Goal: Task Accomplishment & Management: Complete application form

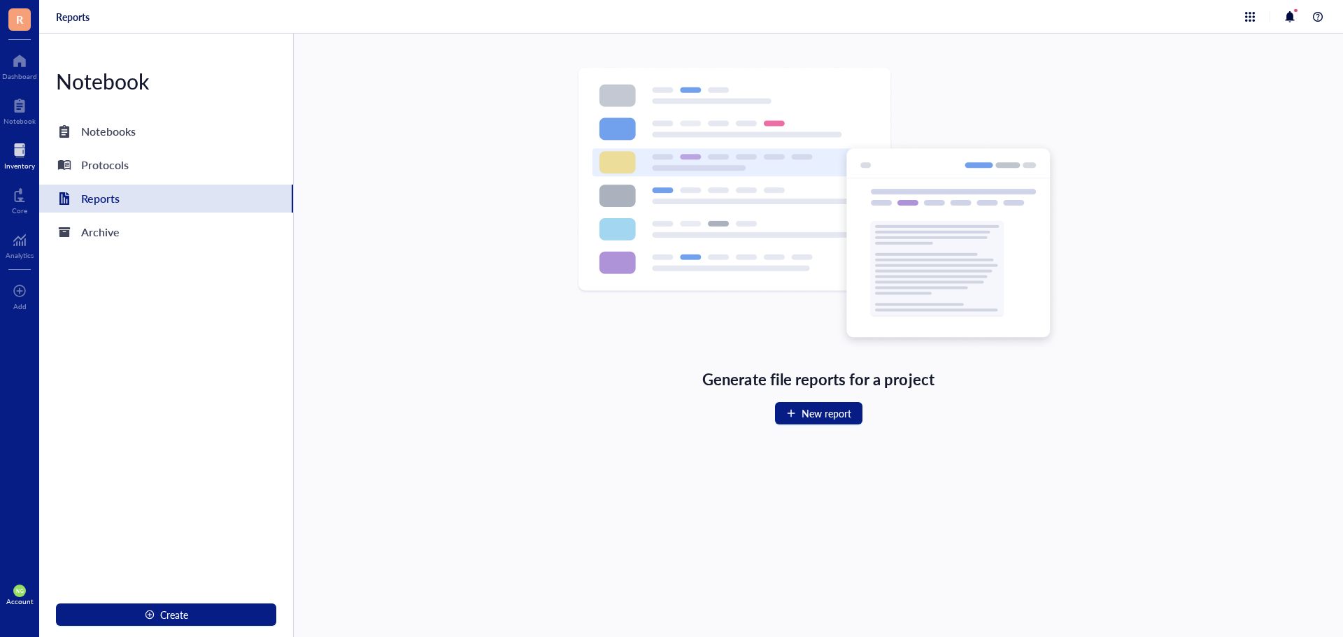
click at [19, 157] on div at bounding box center [19, 150] width 31 height 22
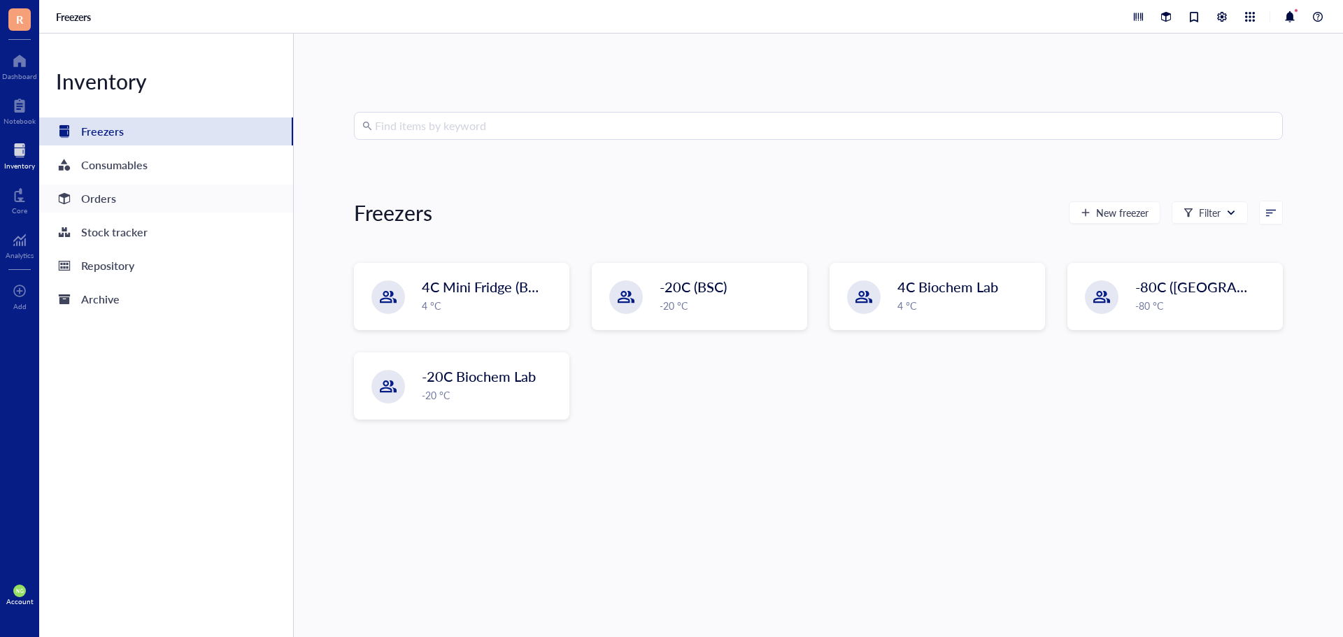
click at [100, 203] on div "Orders" at bounding box center [98, 199] width 35 height 20
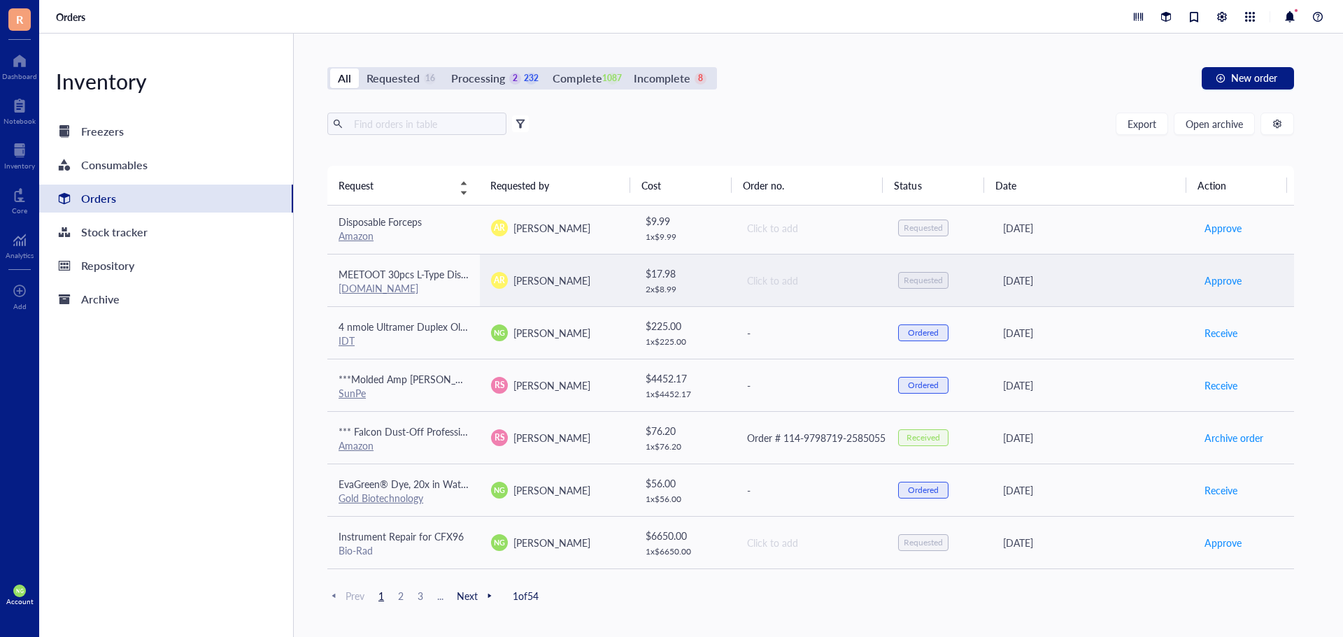
scroll to position [140, 0]
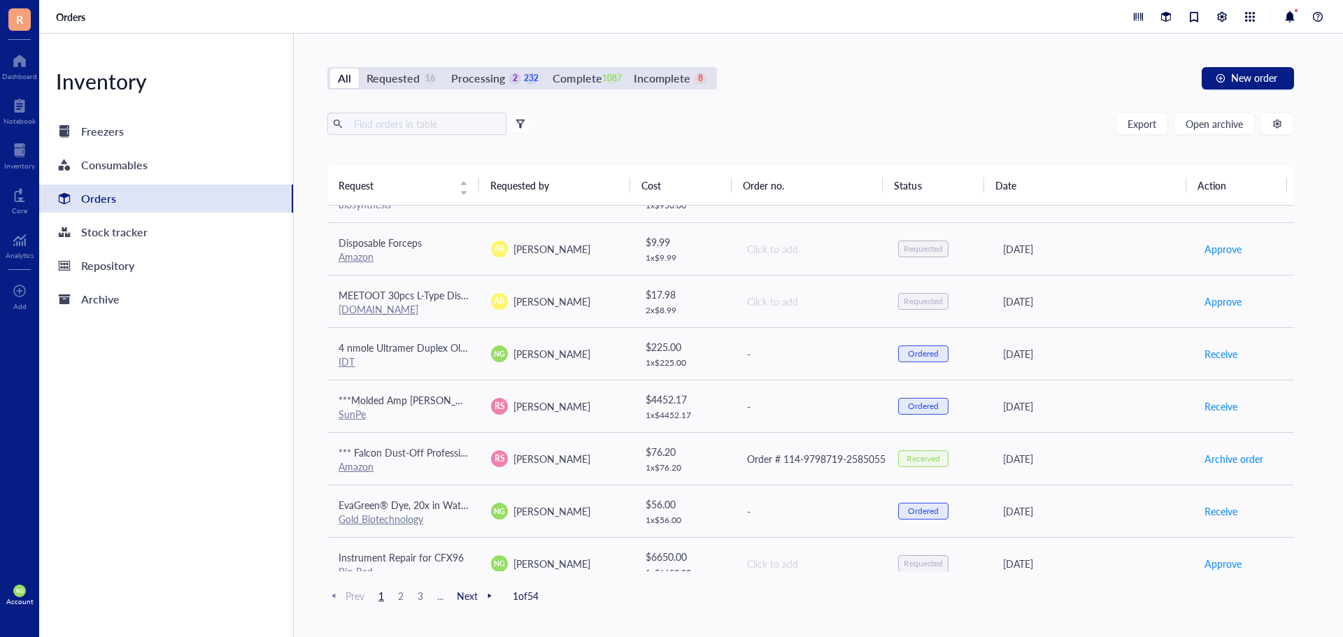
click at [499, 178] on th "Requested by" at bounding box center [555, 185] width 152 height 39
drag, startPoint x: 506, startPoint y: 188, endPoint x: 496, endPoint y: 180, distance: 13.4
click at [507, 188] on th "Requested by" at bounding box center [555, 185] width 152 height 39
click at [390, 125] on input "text" at bounding box center [424, 123] width 152 height 21
type input "[PERSON_NAME]"
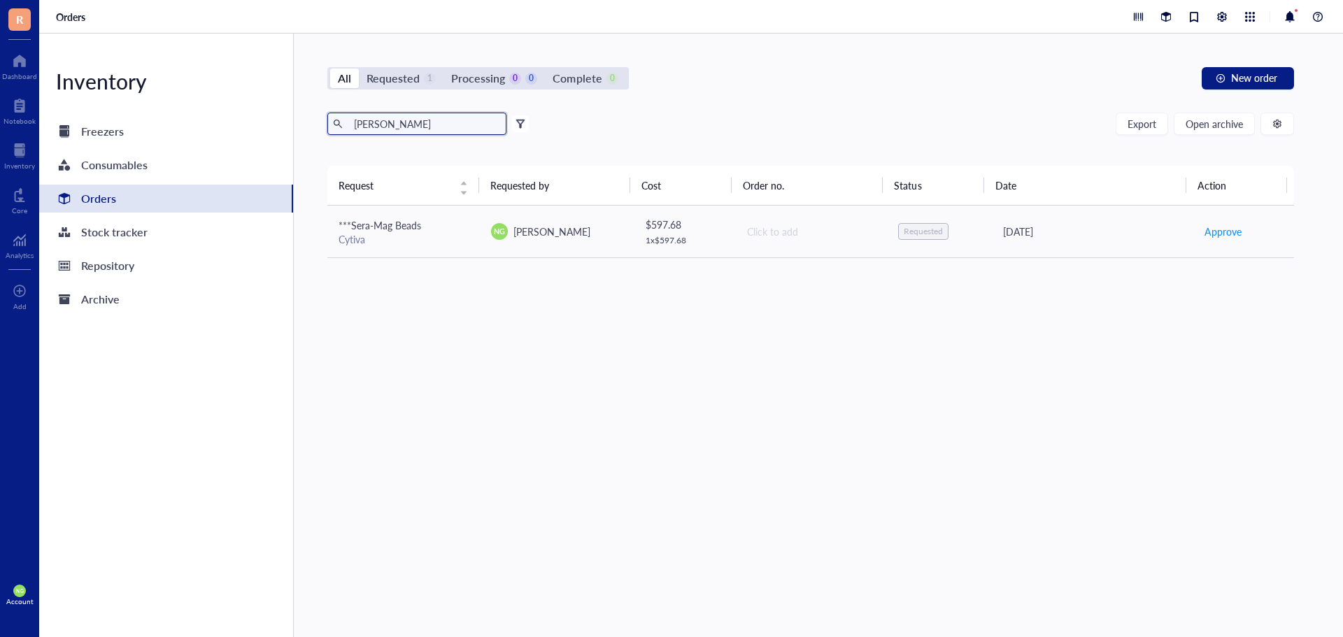
click at [82, 197] on div "Orders" at bounding box center [98, 199] width 35 height 20
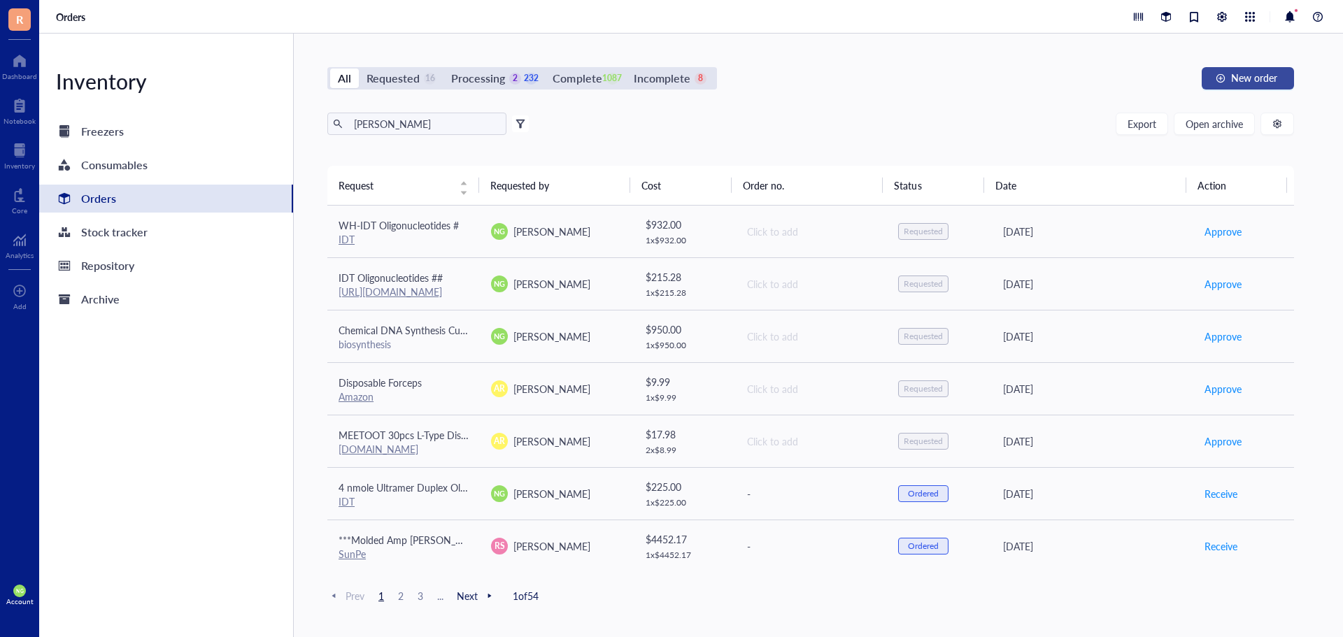
click at [1241, 79] on span "New order" at bounding box center [1254, 77] width 46 height 11
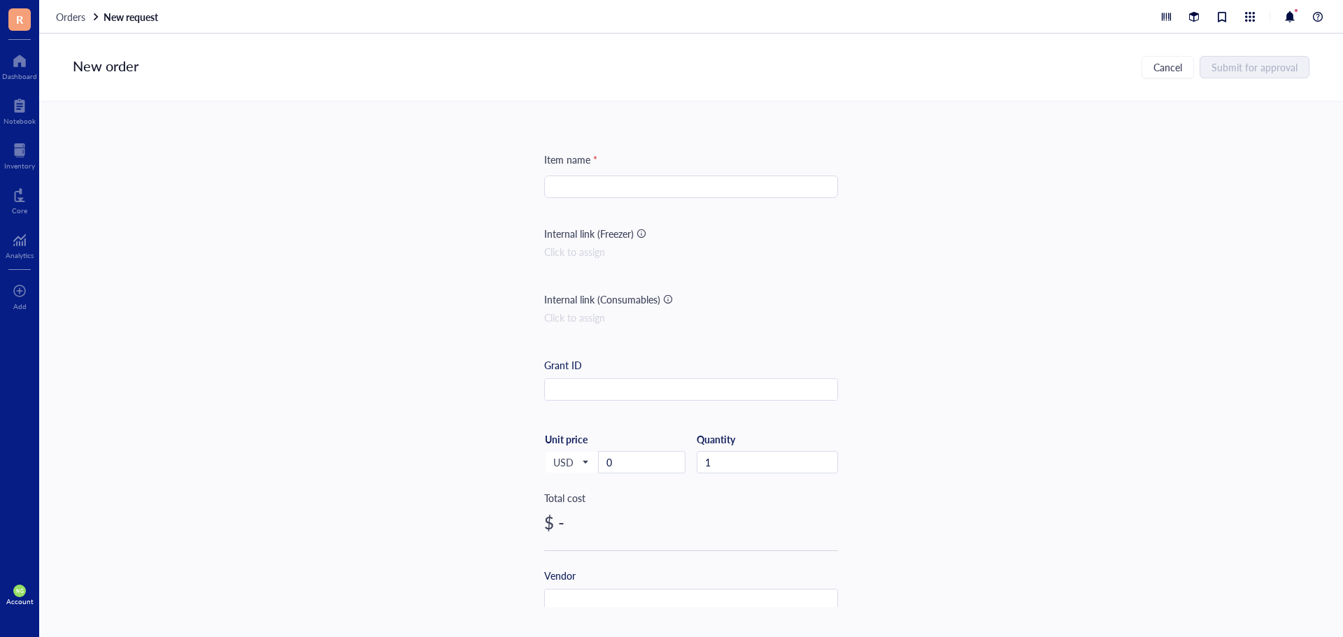
click at [565, 183] on input "search" at bounding box center [690, 186] width 277 height 21
type input "WH - Lyo PCR Mix"
click at [627, 464] on input "0" at bounding box center [642, 462] width 86 height 21
click at [627, 464] on input "3" at bounding box center [642, 462] width 86 height 21
click at [610, 459] on input "38" at bounding box center [642, 462] width 86 height 21
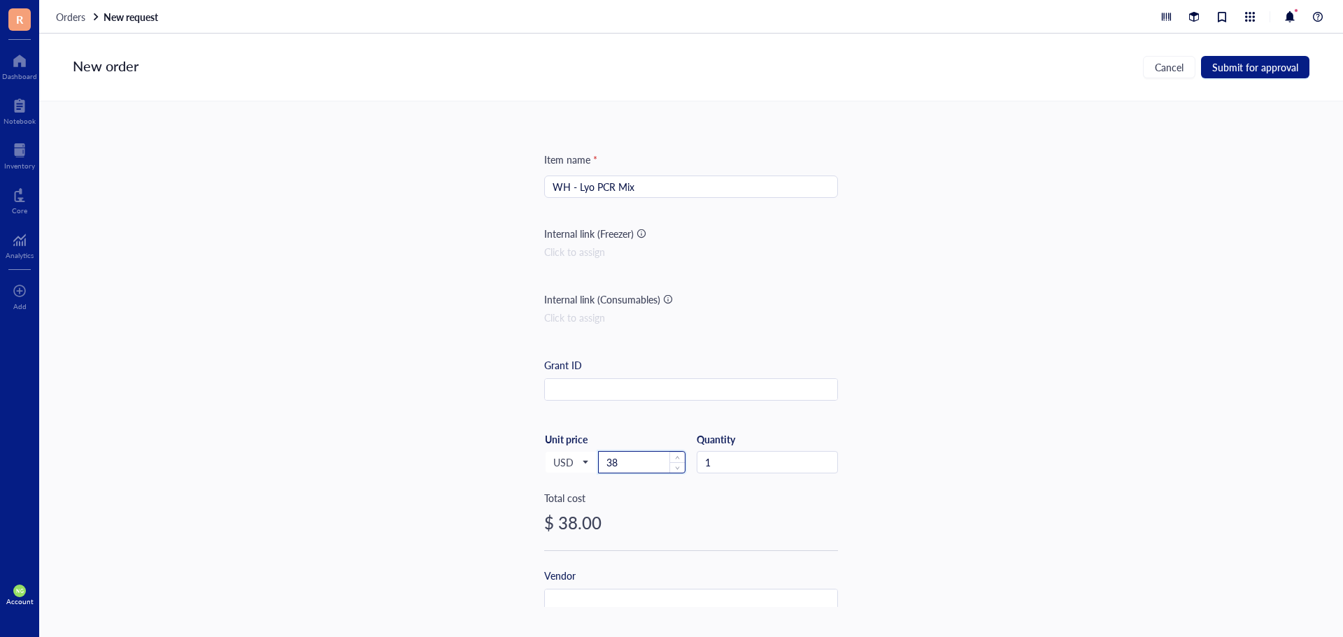
click at [638, 457] on input "38" at bounding box center [642, 462] width 86 height 21
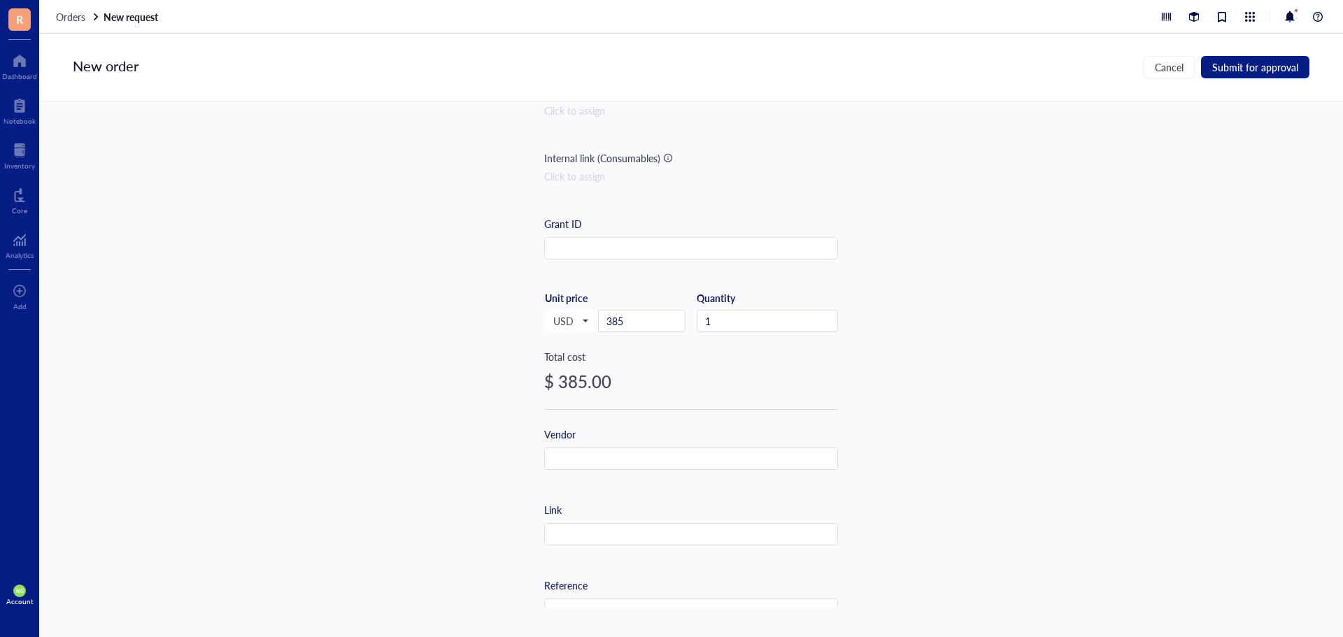
scroll to position [210, 0]
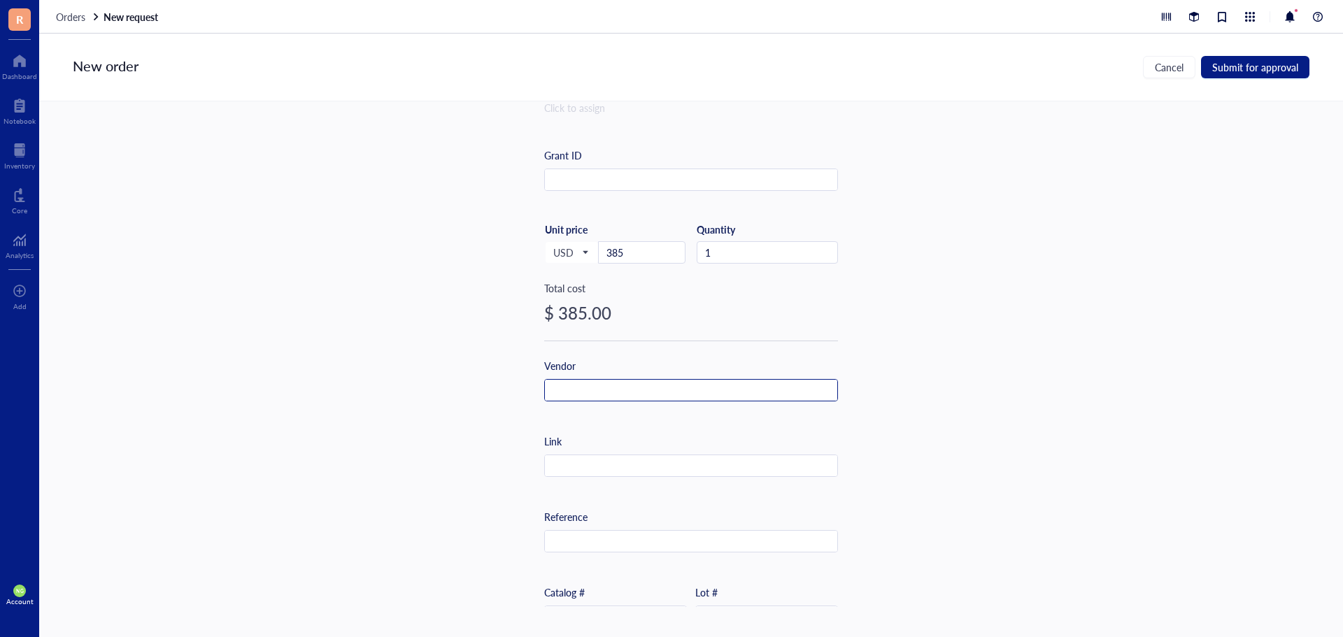
click at [583, 401] on div at bounding box center [691, 390] width 294 height 22
click at [585, 394] on input "text" at bounding box center [691, 391] width 292 height 22
click at [599, 393] on input "A" at bounding box center [691, 391] width 292 height 22
click at [599, 393] on input "Ap" at bounding box center [691, 391] width 292 height 22
click at [594, 391] on input "Apt" at bounding box center [691, 391] width 292 height 22
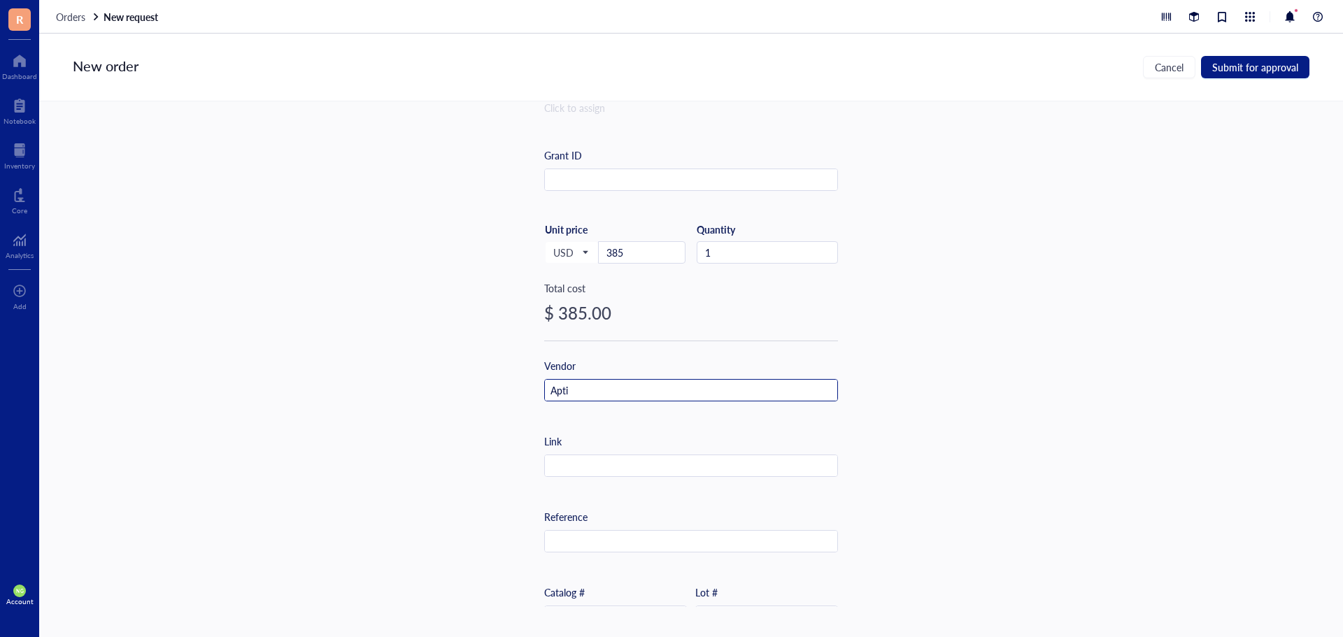
click at [594, 391] on input "Apti" at bounding box center [691, 391] width 292 height 22
click at [538, 397] on div "Item name * WH - Lyo PCR Mix Internal link (Freezer) Click to assign Internal l…" at bounding box center [690, 354] width 1303 height 506
click at [566, 394] on input "Apt" at bounding box center [691, 391] width 292 height 22
click at [597, 386] on input "Apto" at bounding box center [691, 391] width 292 height 22
click at [655, 389] on input "Apto-" at bounding box center [691, 391] width 292 height 22
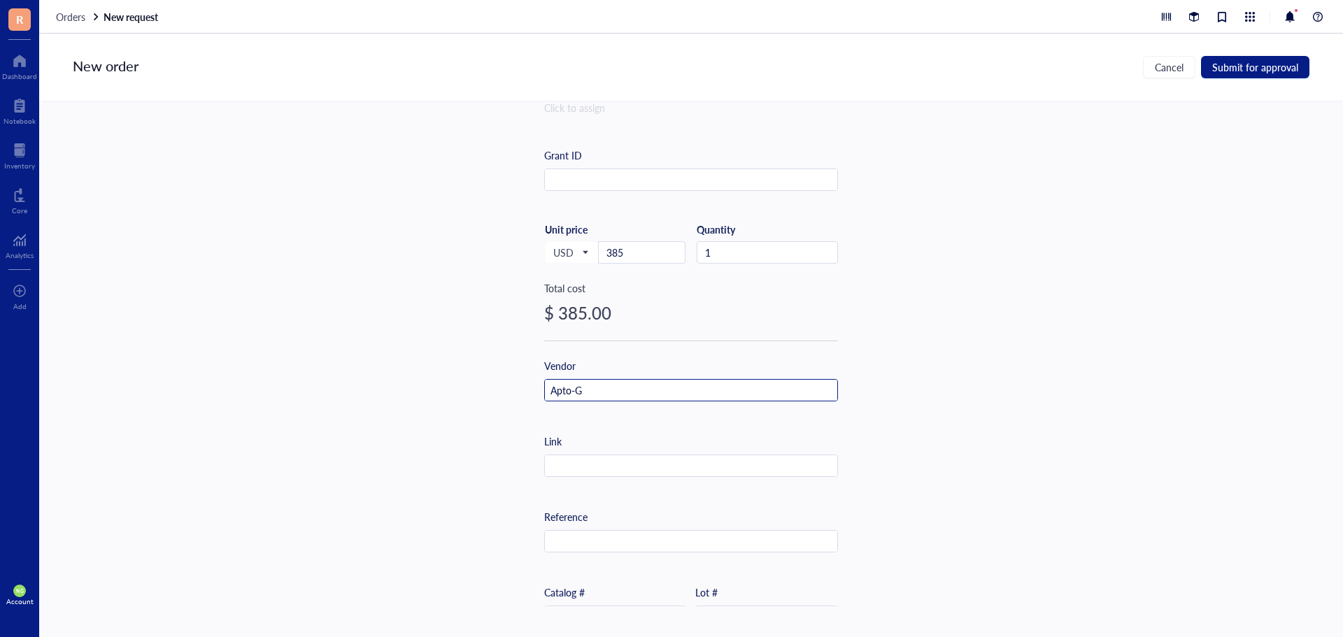
click at [618, 388] on input "Apto-G" at bounding box center [691, 391] width 292 height 22
click at [614, 391] on input "Apto-Ge" at bounding box center [691, 391] width 292 height 22
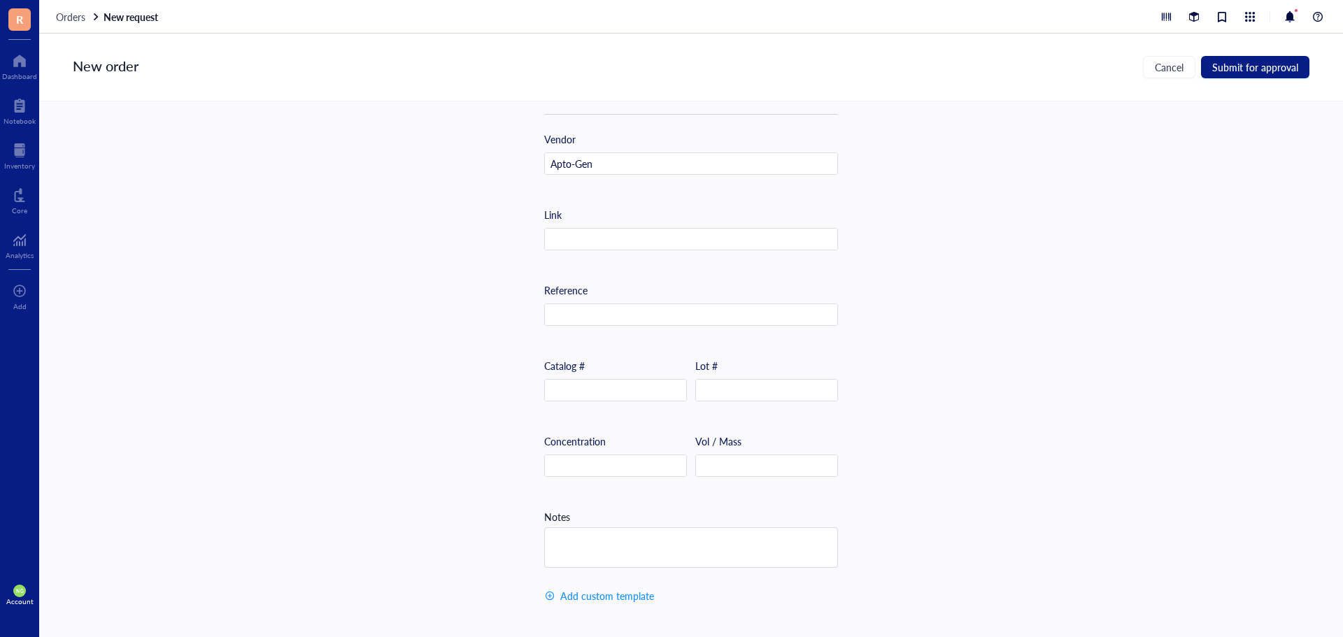
scroll to position [442, 0]
click at [602, 539] on textarea at bounding box center [691, 547] width 292 height 39
click at [558, 528] on textarea "A" at bounding box center [691, 547] width 292 height 39
click at [586, 540] on textarea "As" at bounding box center [691, 547] width 292 height 39
click at [584, 539] on textarea "As" at bounding box center [691, 547] width 292 height 39
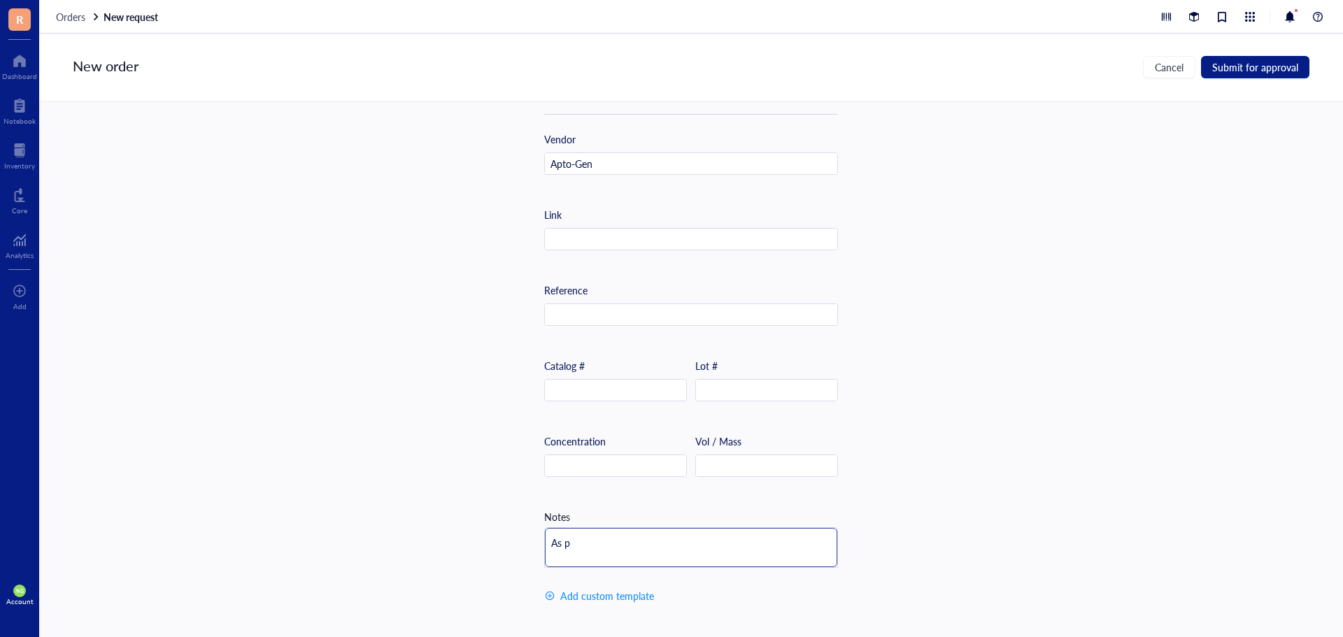
click at [595, 535] on textarea "As p" at bounding box center [691, 547] width 292 height 39
click at [601, 538] on textarea "As pe" at bounding box center [691, 547] width 292 height 39
click at [601, 538] on textarea "As per" at bounding box center [691, 547] width 292 height 39
click at [601, 538] on textarea "As per q" at bounding box center [691, 547] width 292 height 39
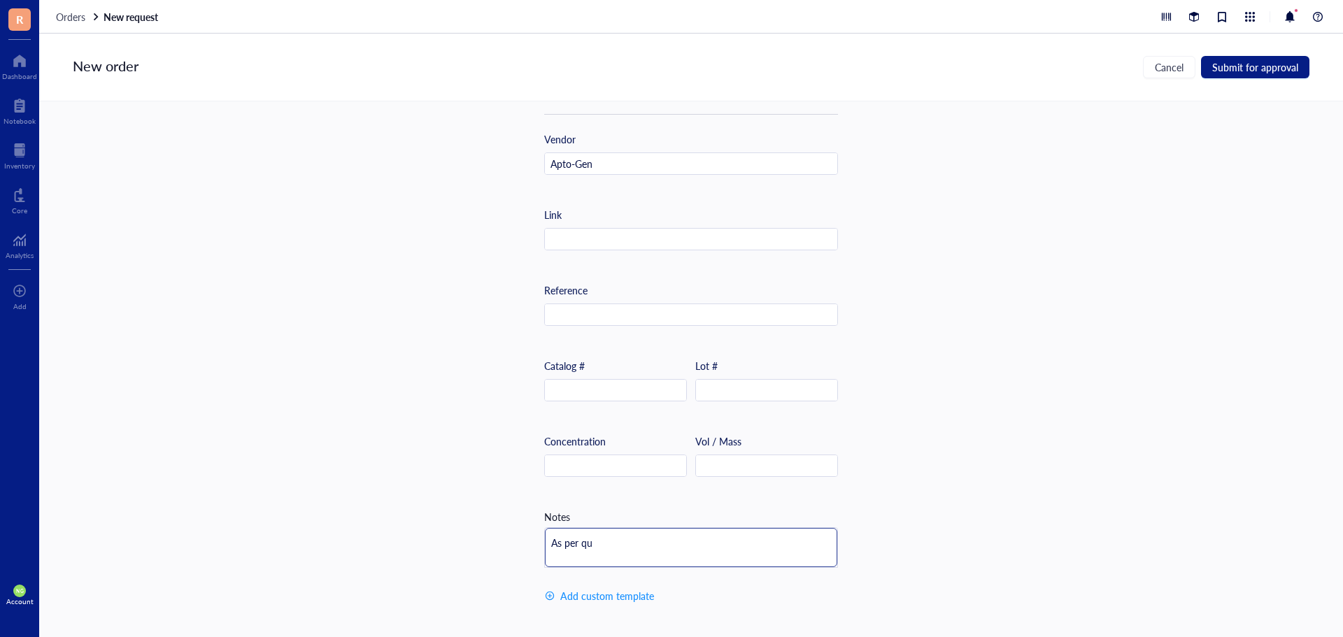
click at [601, 538] on textarea "As per qu" at bounding box center [691, 547] width 292 height 39
click at [601, 538] on textarea "As per quo" at bounding box center [691, 547] width 292 height 39
click at [601, 538] on textarea "As per quot" at bounding box center [691, 547] width 292 height 39
click at [615, 542] on textarea "As per quote" at bounding box center [691, 547] width 292 height 39
click at [614, 545] on textarea "As per quote" at bounding box center [691, 547] width 292 height 39
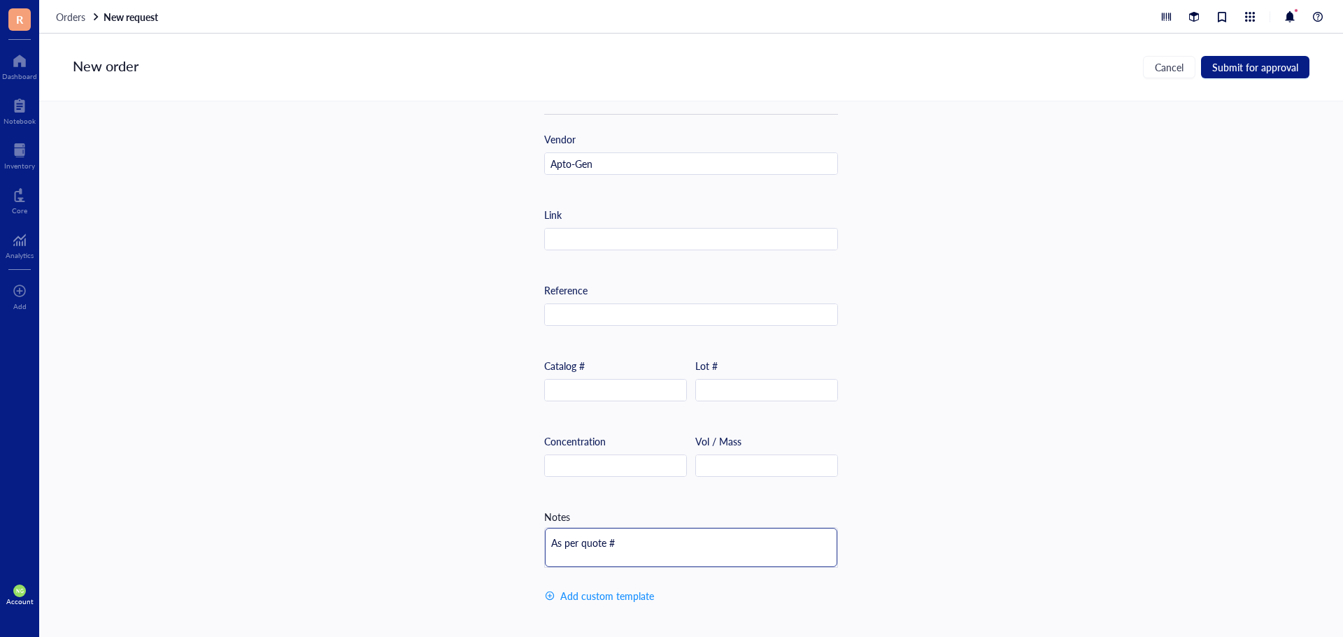
click at [614, 545] on textarea "As per quote #" at bounding box center [691, 547] width 292 height 39
type textarea "As per quote #307810"
drag, startPoint x: 1181, startPoint y: 396, endPoint x: 1133, endPoint y: 416, distance: 52.1
click at [1154, 409] on div "Item name * WH - Lyo PCR Mix Internal link (Freezer) Click to assign Internal l…" at bounding box center [690, 354] width 1303 height 506
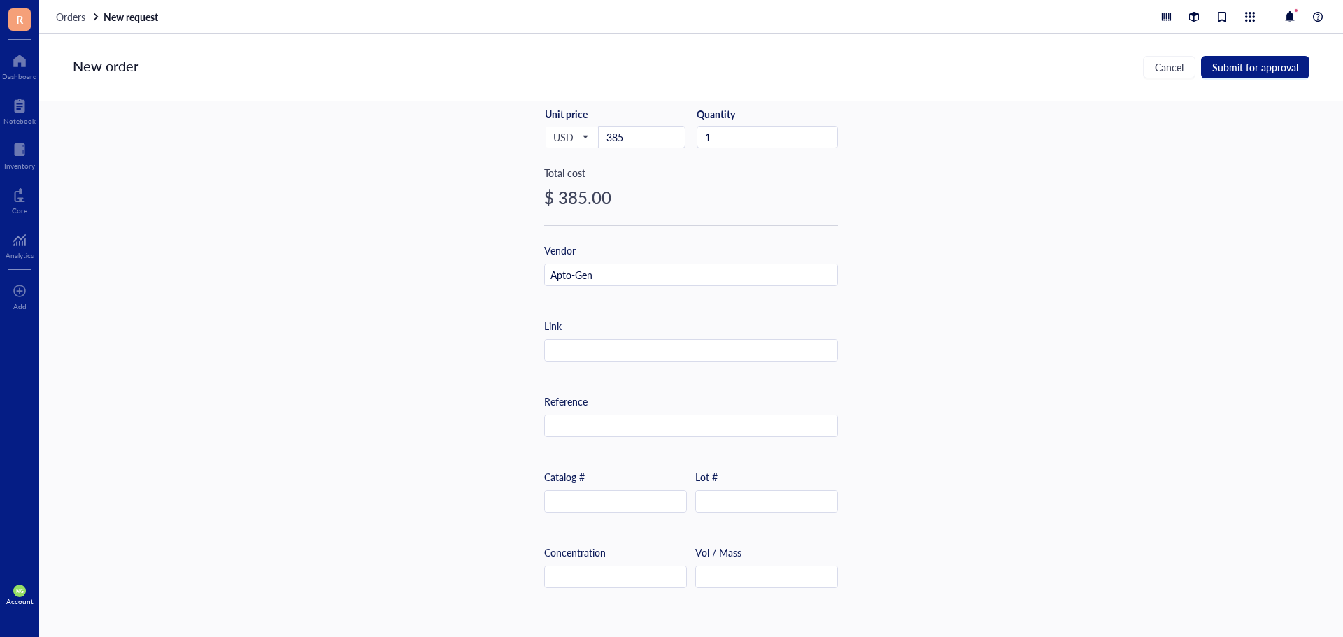
scroll to position [350, 0]
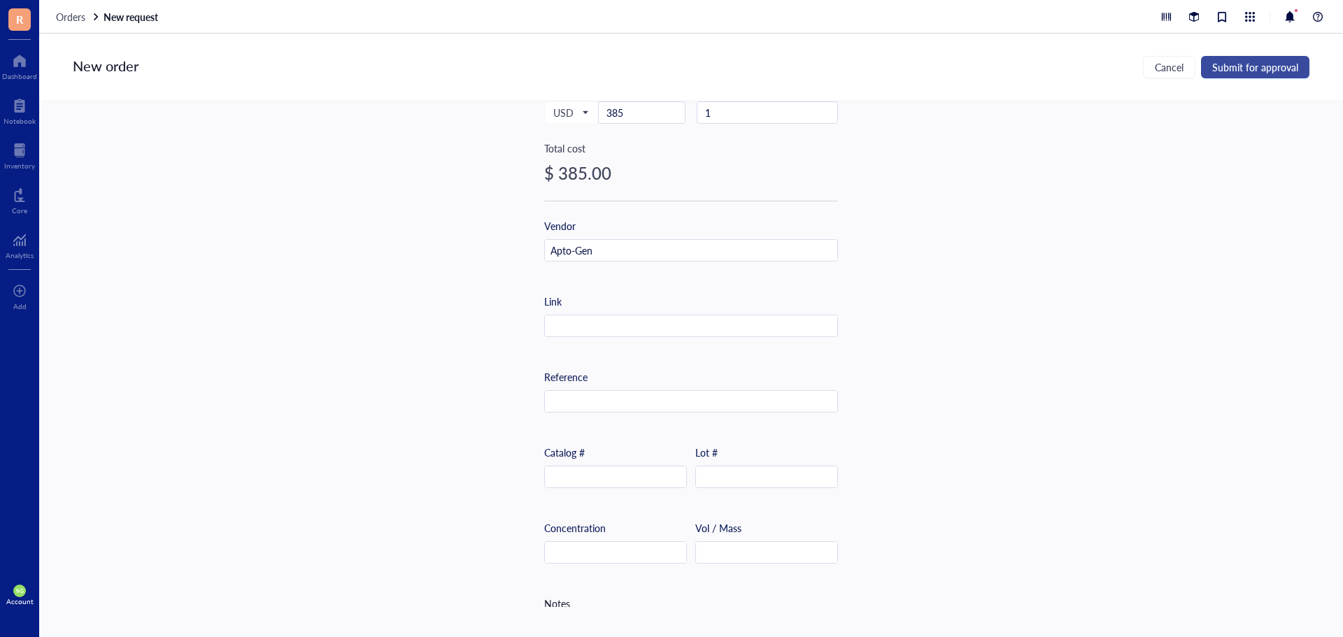
click at [1223, 69] on span "Submit for approval" at bounding box center [1255, 67] width 86 height 11
